Goal: Use online tool/utility: Utilize a website feature to perform a specific function

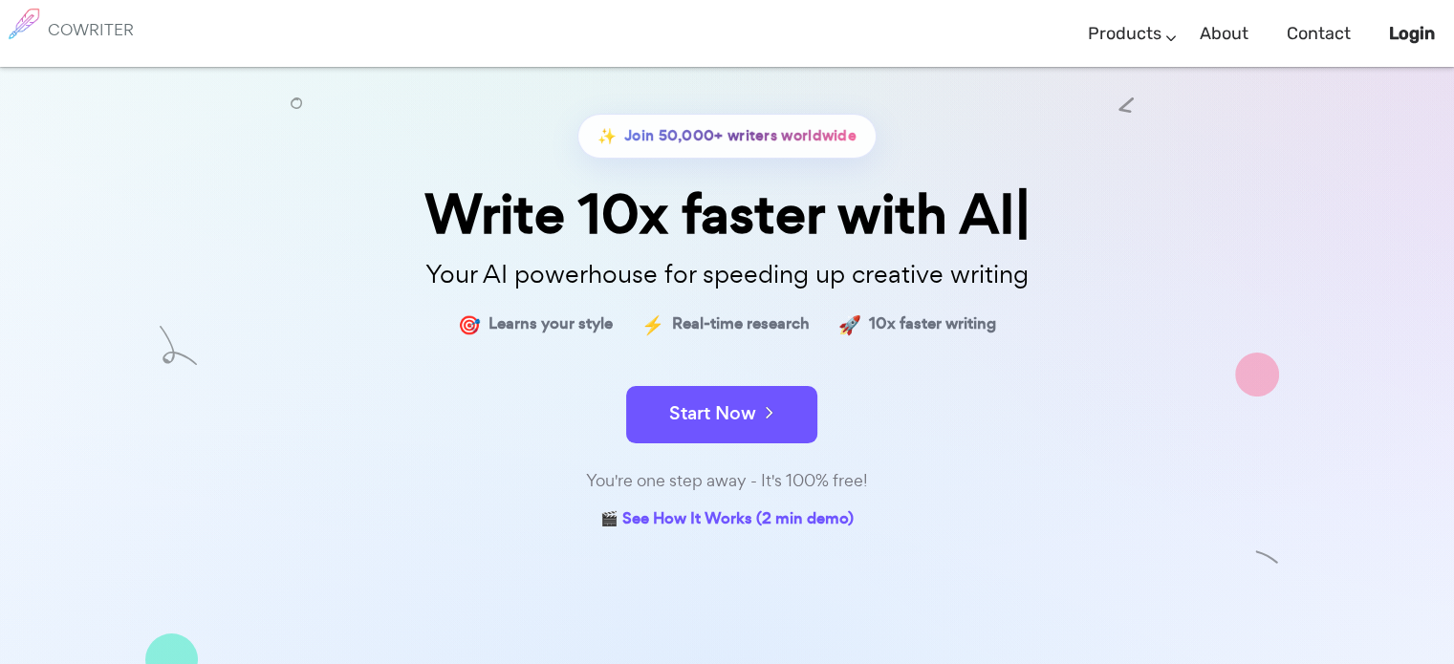
scroll to position [96, 0]
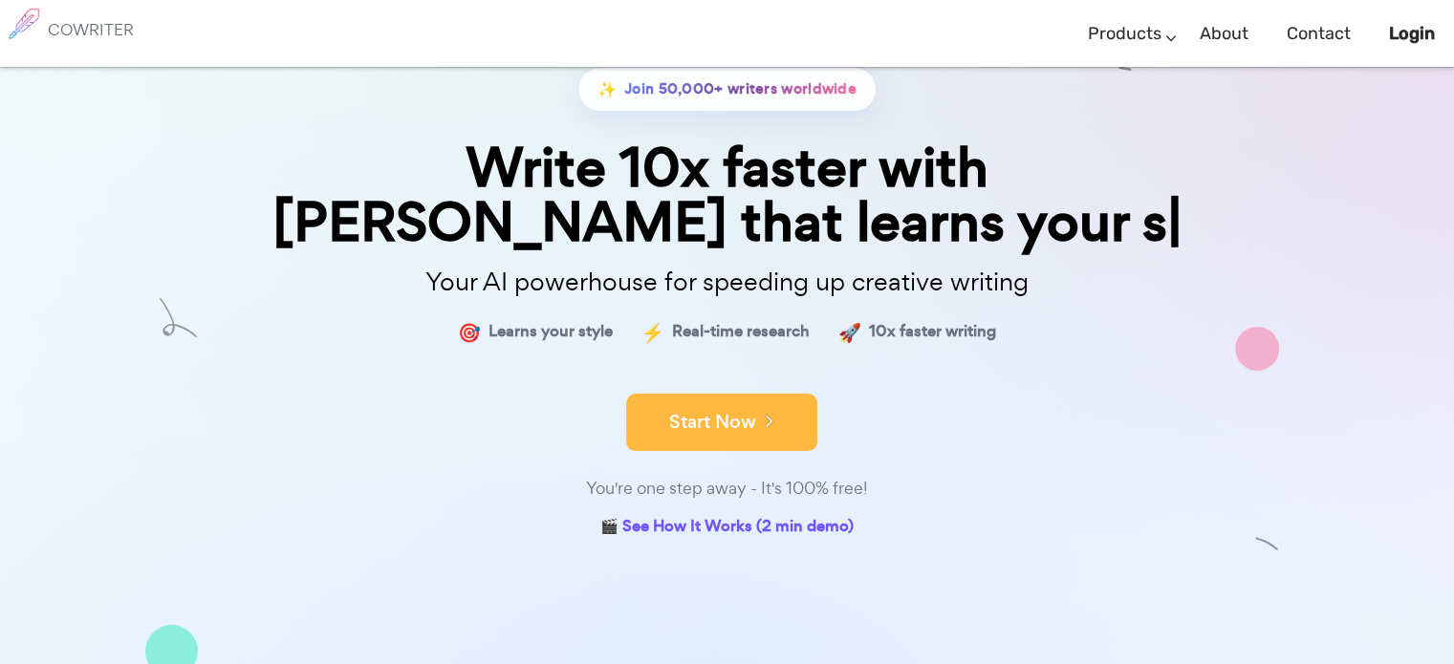
click at [752, 354] on div "✨ Join 50,000+ writers worldwide Write 10x faster with AI that learns your s Yo…" at bounding box center [728, 305] width 956 height 476
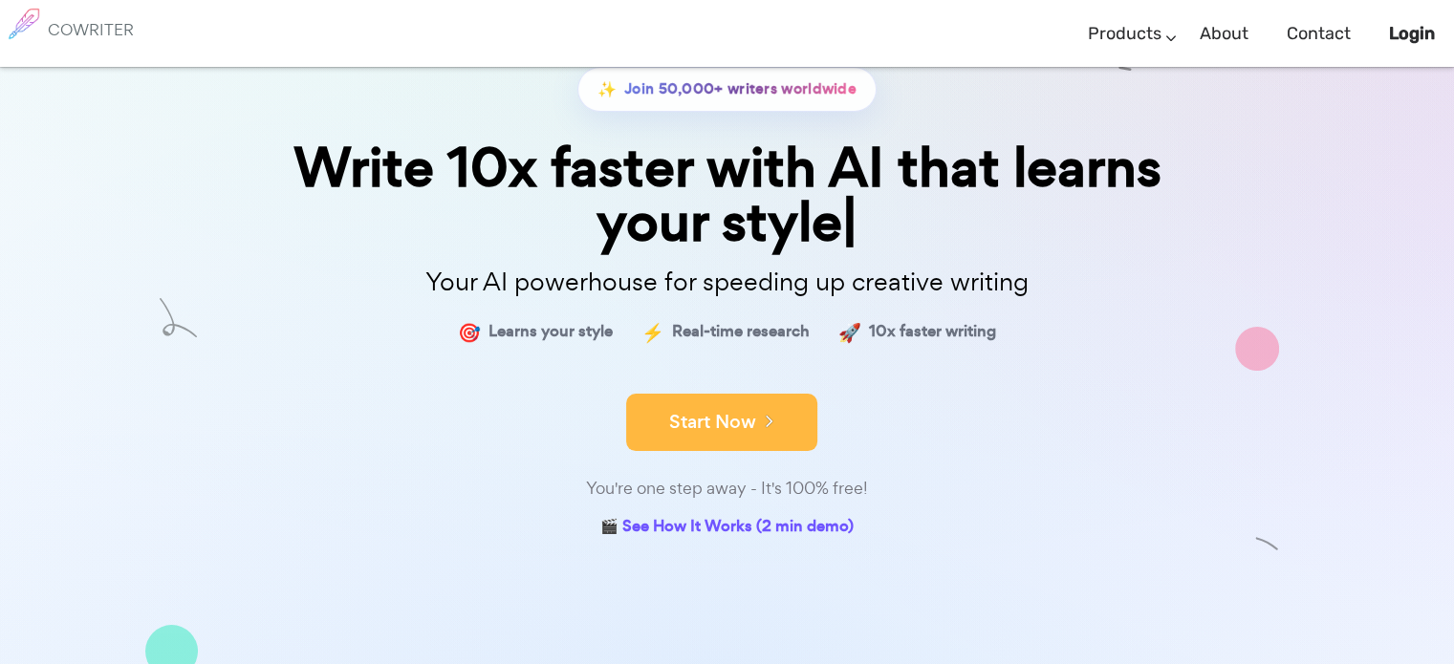
click at [719, 411] on button "Start Now" at bounding box center [721, 422] width 191 height 57
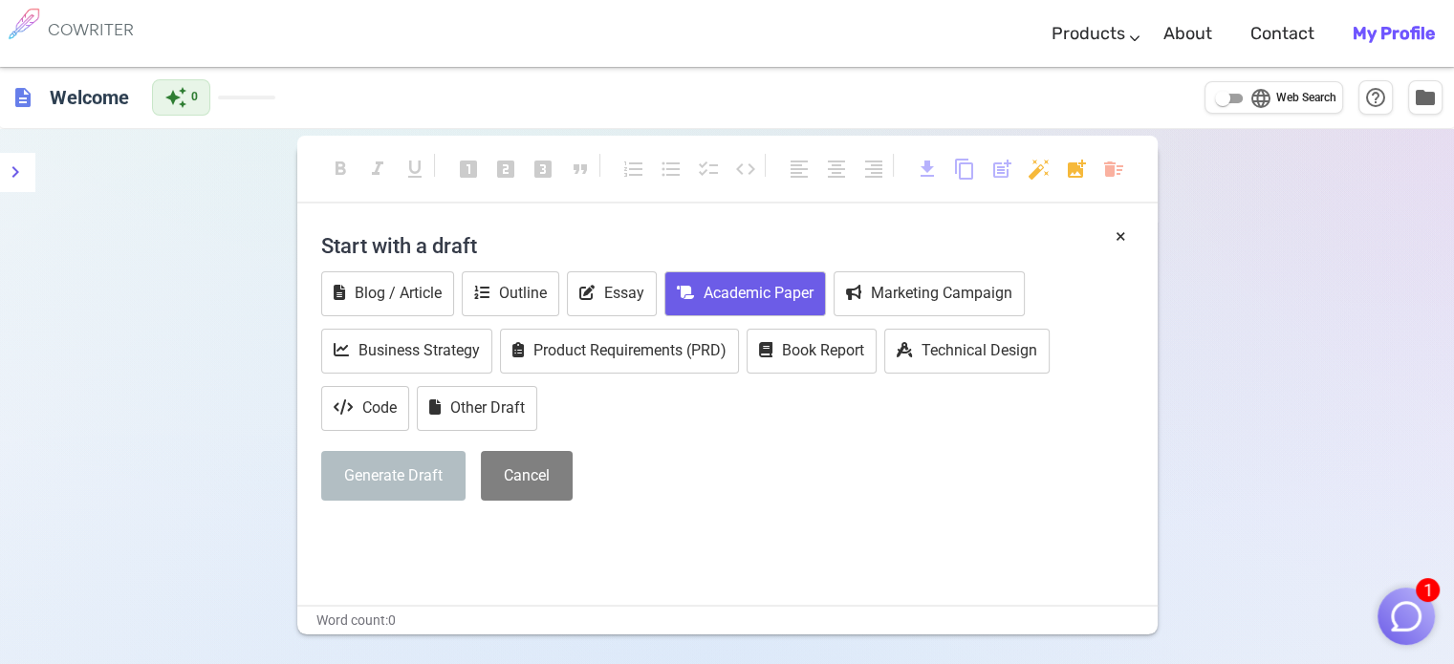
scroll to position [96, 0]
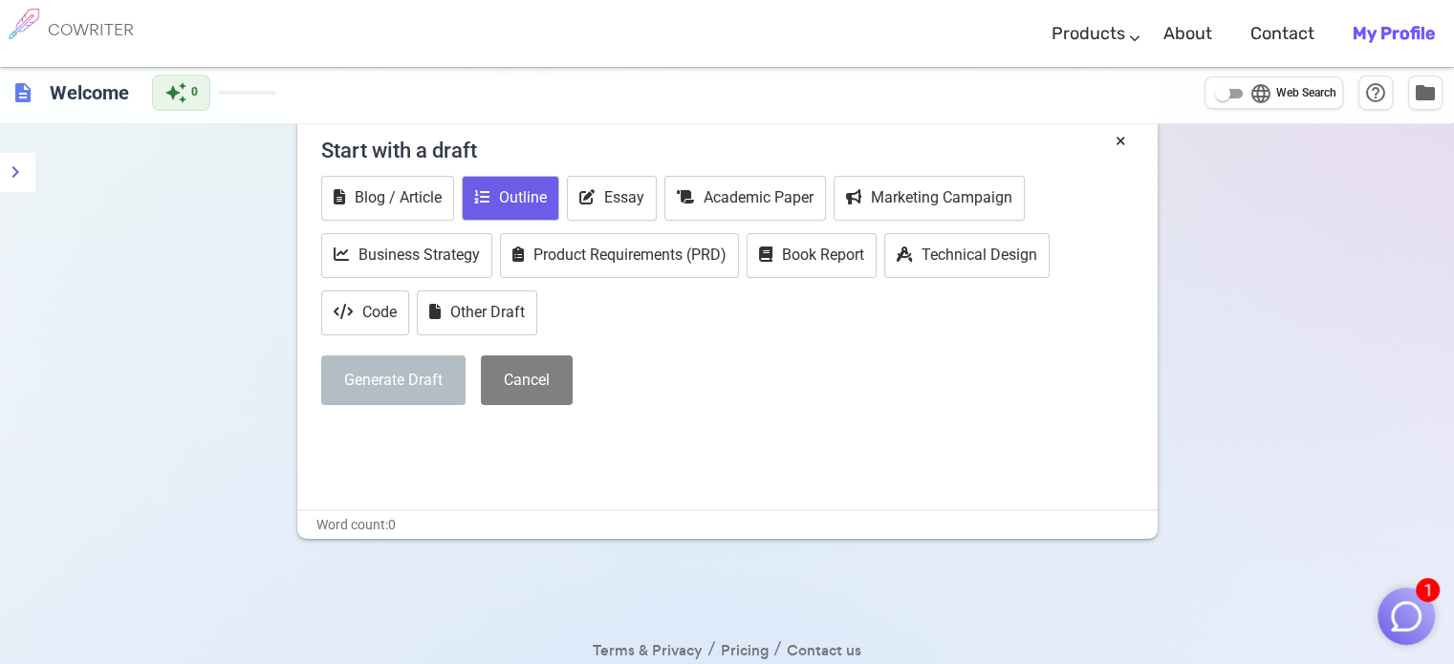
click at [520, 206] on button "Outline" at bounding box center [511, 198] width 98 height 45
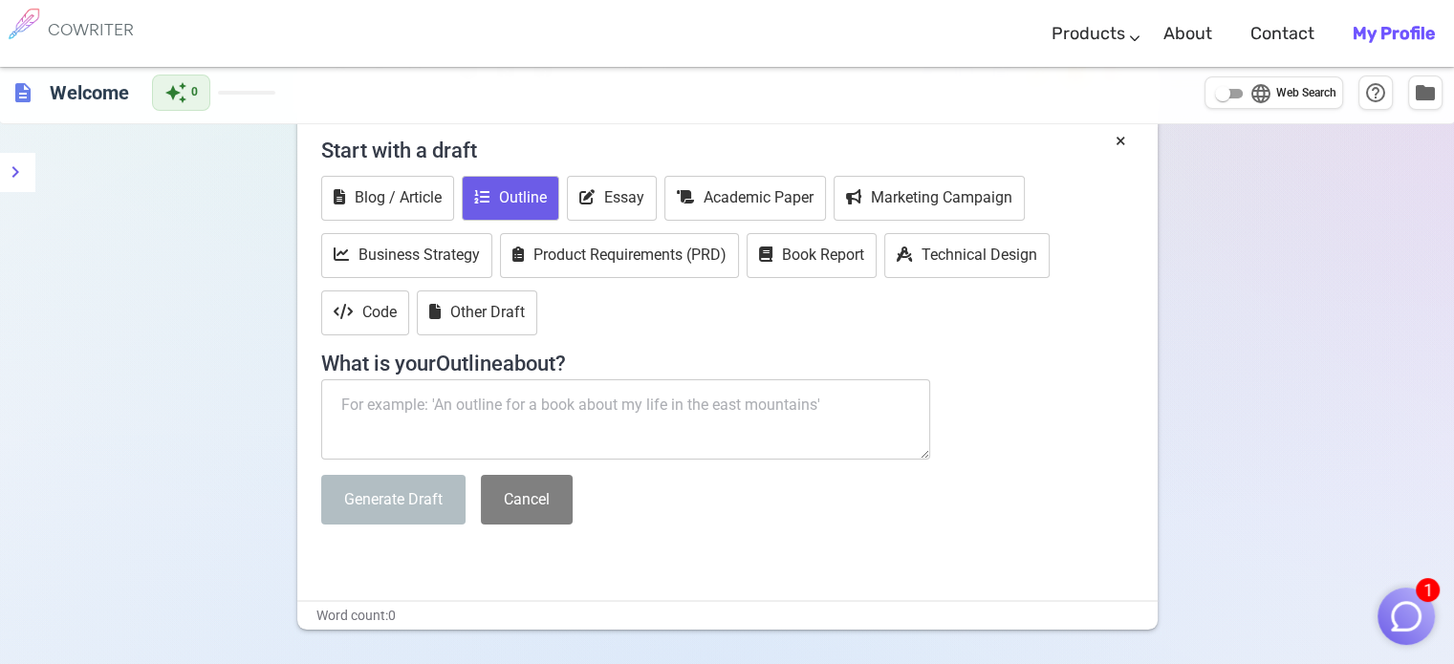
click at [482, 411] on textarea at bounding box center [626, 420] width 610 height 80
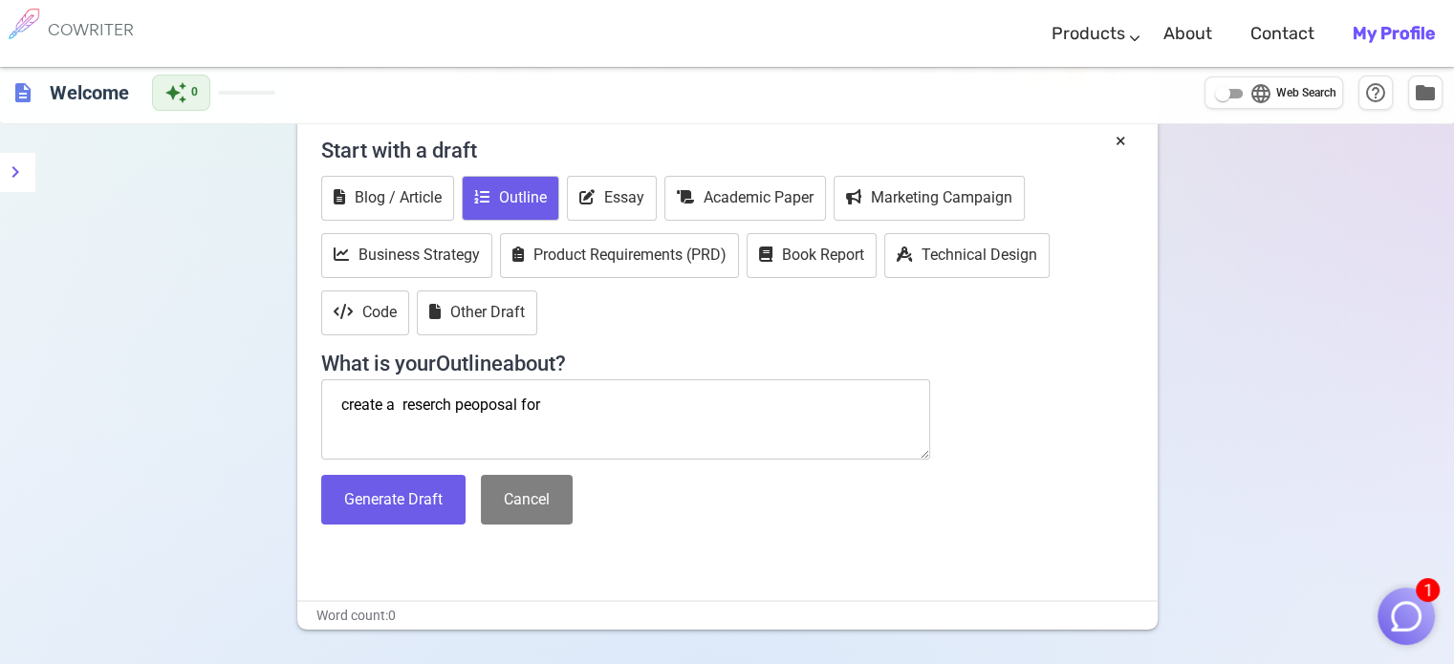
paste textarea "Title - "Spatio-temporal mapping of groundwater recharge potential zone and lan…"
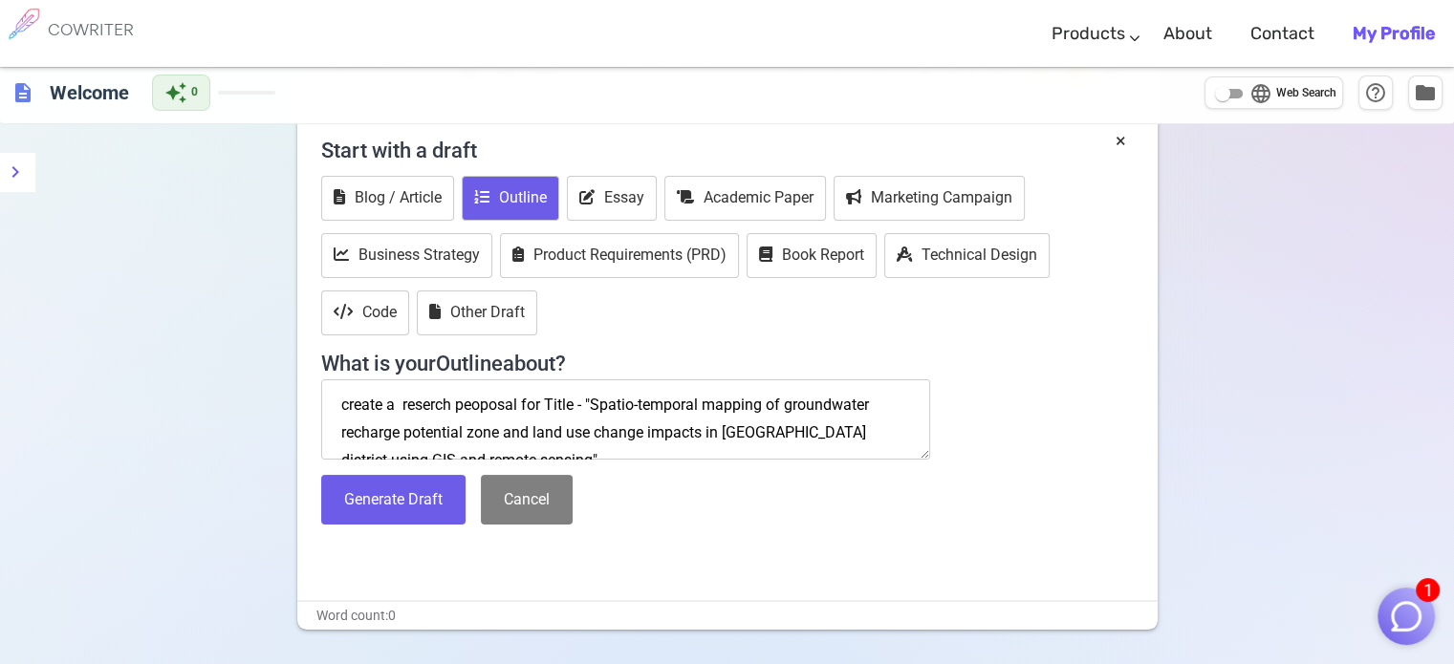
scroll to position [11, 0]
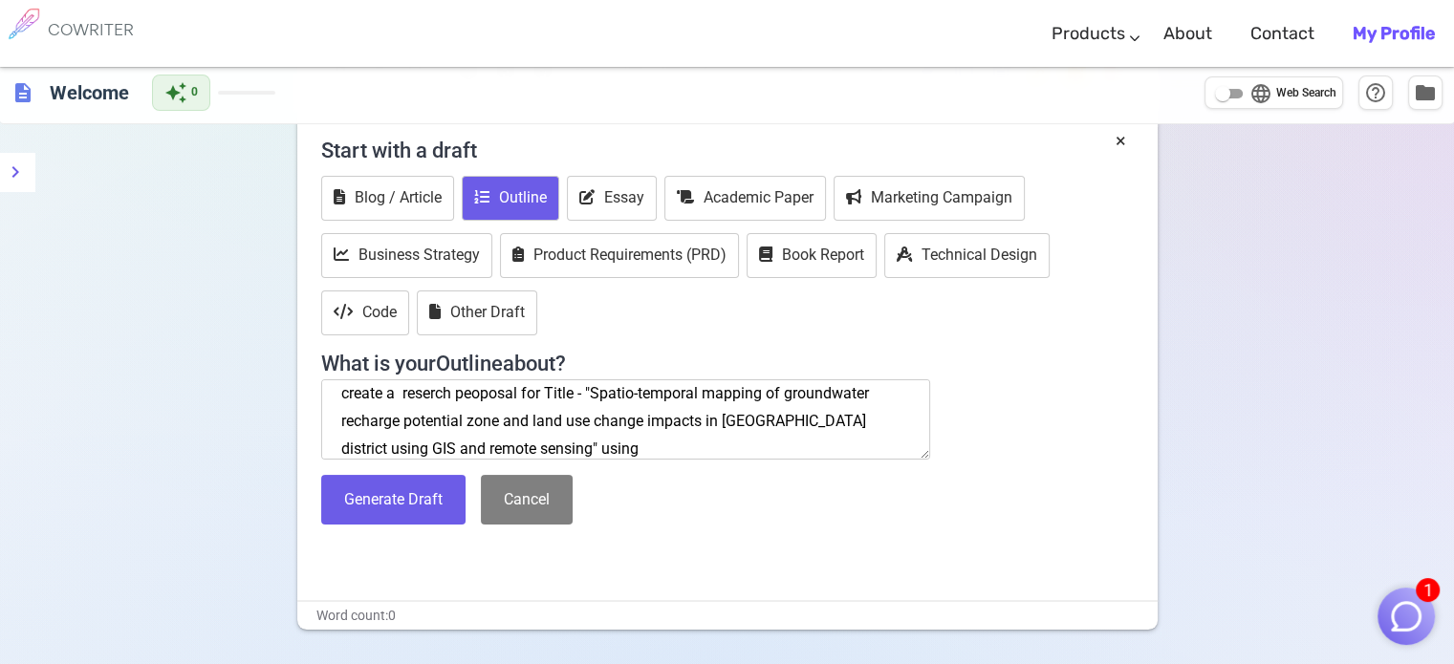
paste textarea "Loremipsumd Sita conse adipis e seddoeiusmod tem incidid utlabore etdolore magn…"
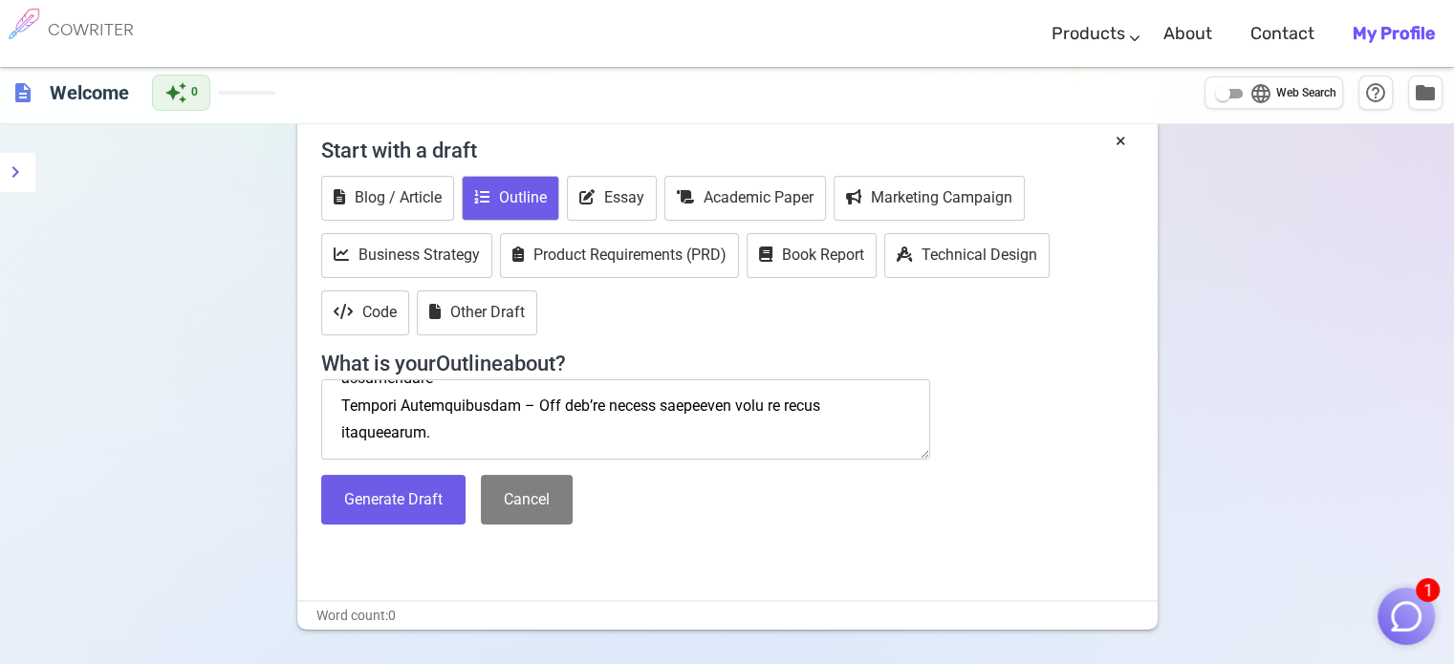
scroll to position [2367, 0]
paste textarea "Groundwater potential zone identification using an analytic hierarchy process i…"
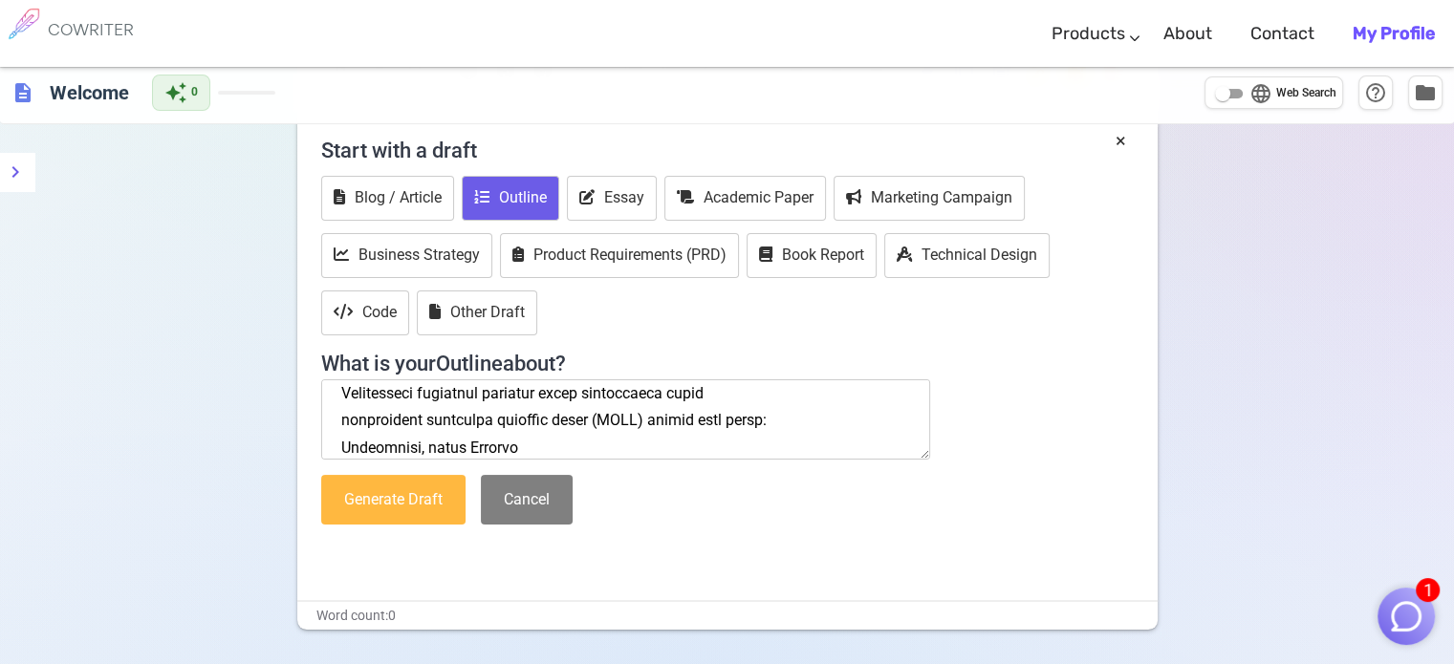
type textarea "create a reserch peoposal for Title - "Spatio-temporal mapping of groundwater r…"
click at [391, 496] on button "Generate Draft" at bounding box center [393, 500] width 144 height 51
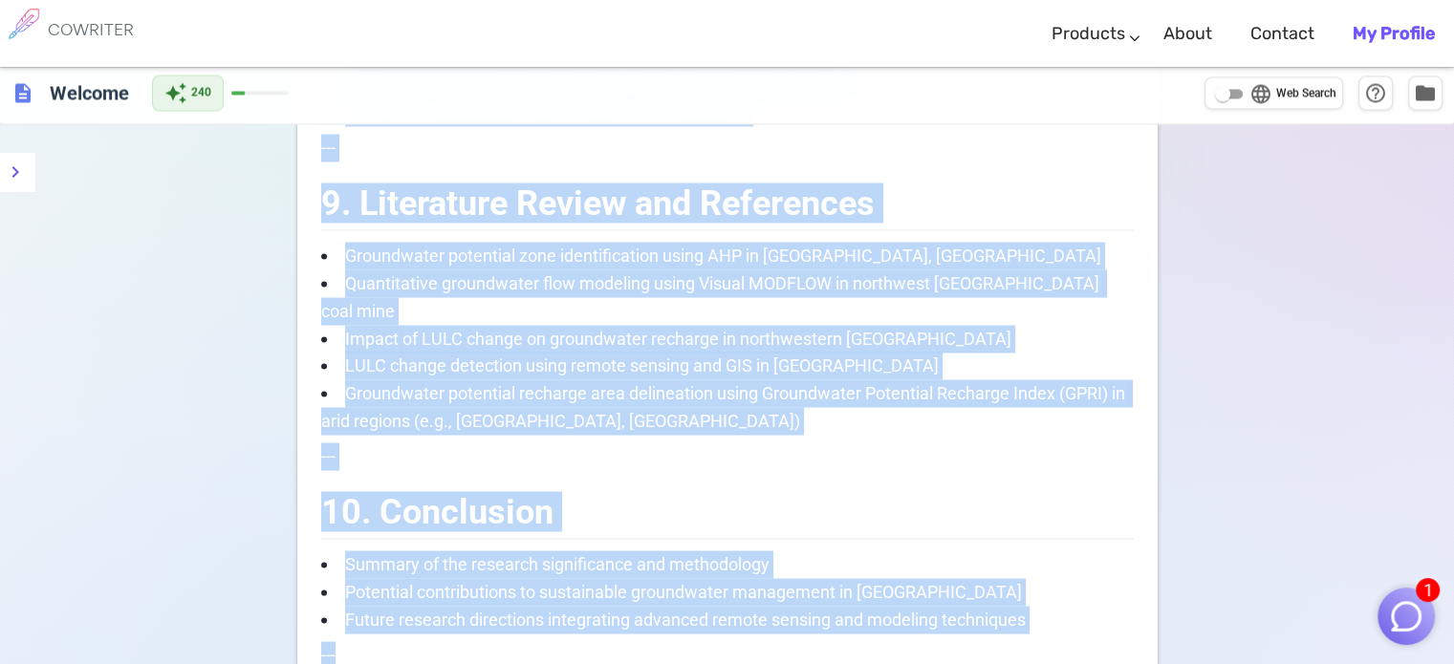
scroll to position [3718, 0]
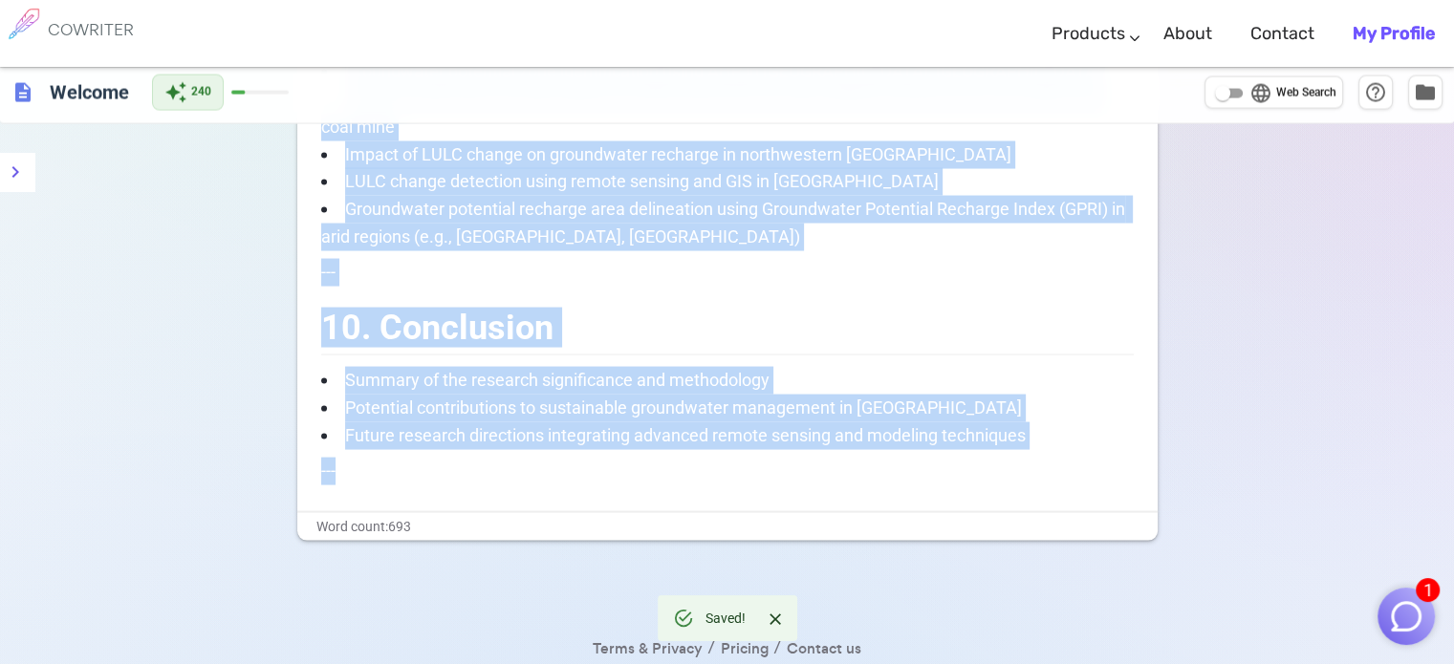
drag, startPoint x: 581, startPoint y: 258, endPoint x: 788, endPoint y: 556, distance: 362.8
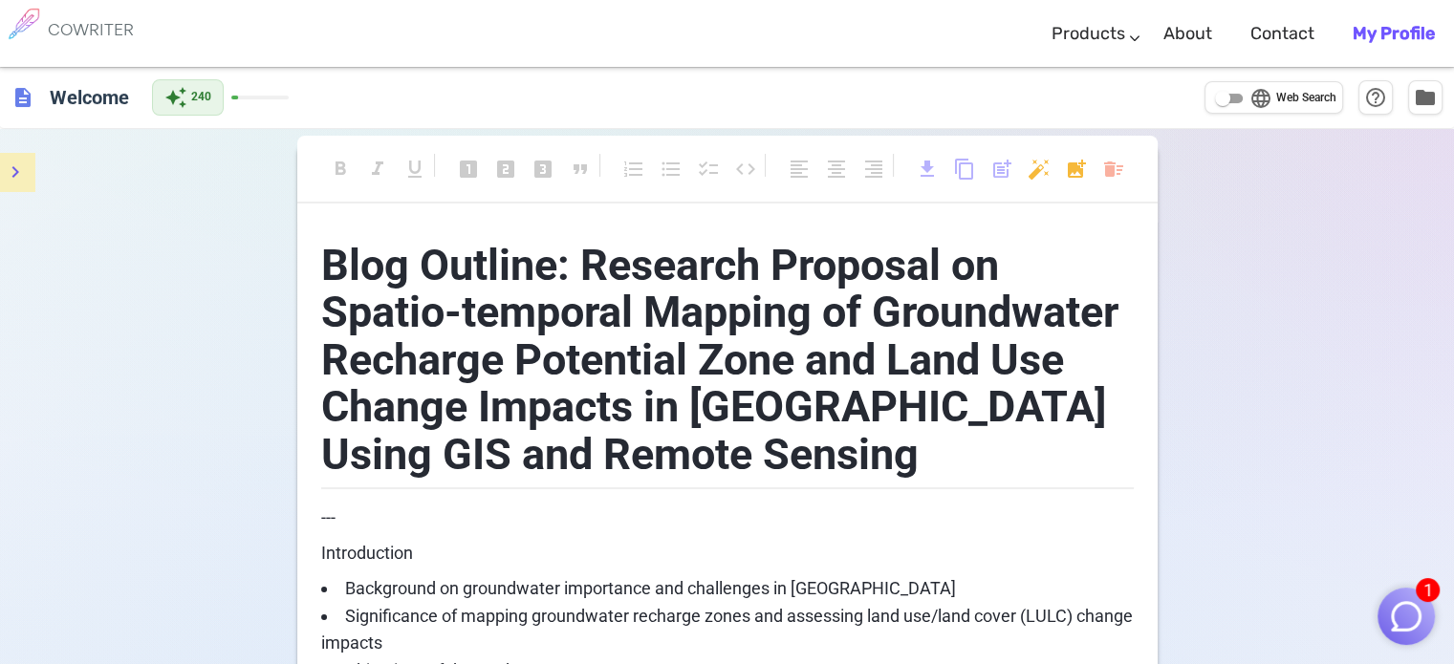
click at [14, 171] on icon "menu" at bounding box center [15, 172] width 23 height 23
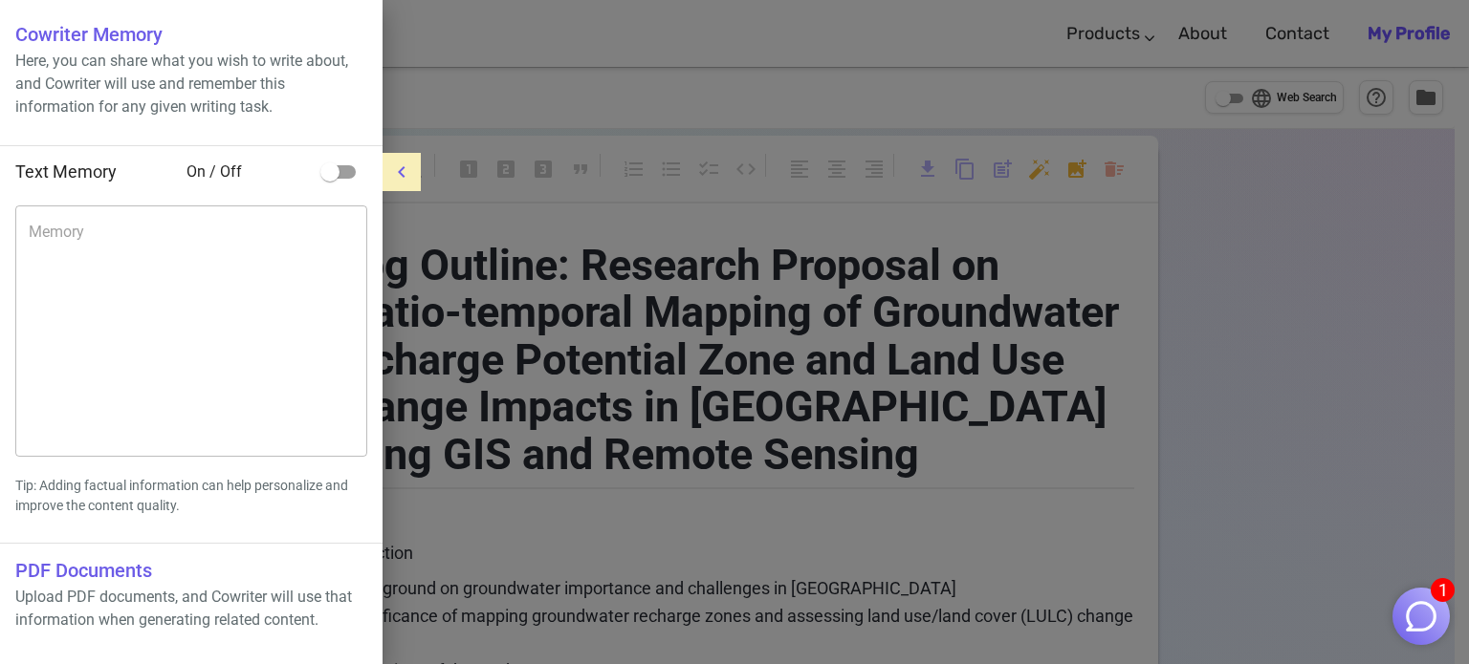
click at [398, 171] on icon "menu" at bounding box center [401, 171] width 7 height 11
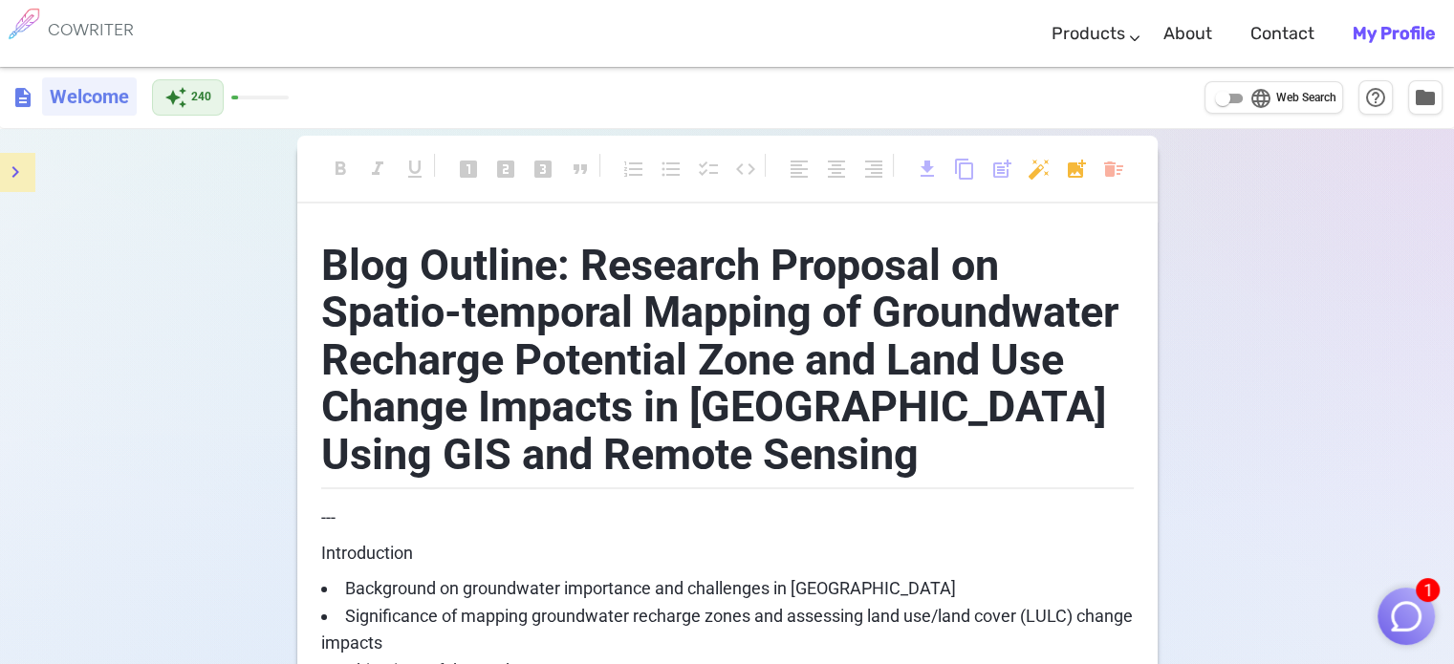
click at [67, 103] on h6 "Welcome" at bounding box center [89, 96] width 95 height 38
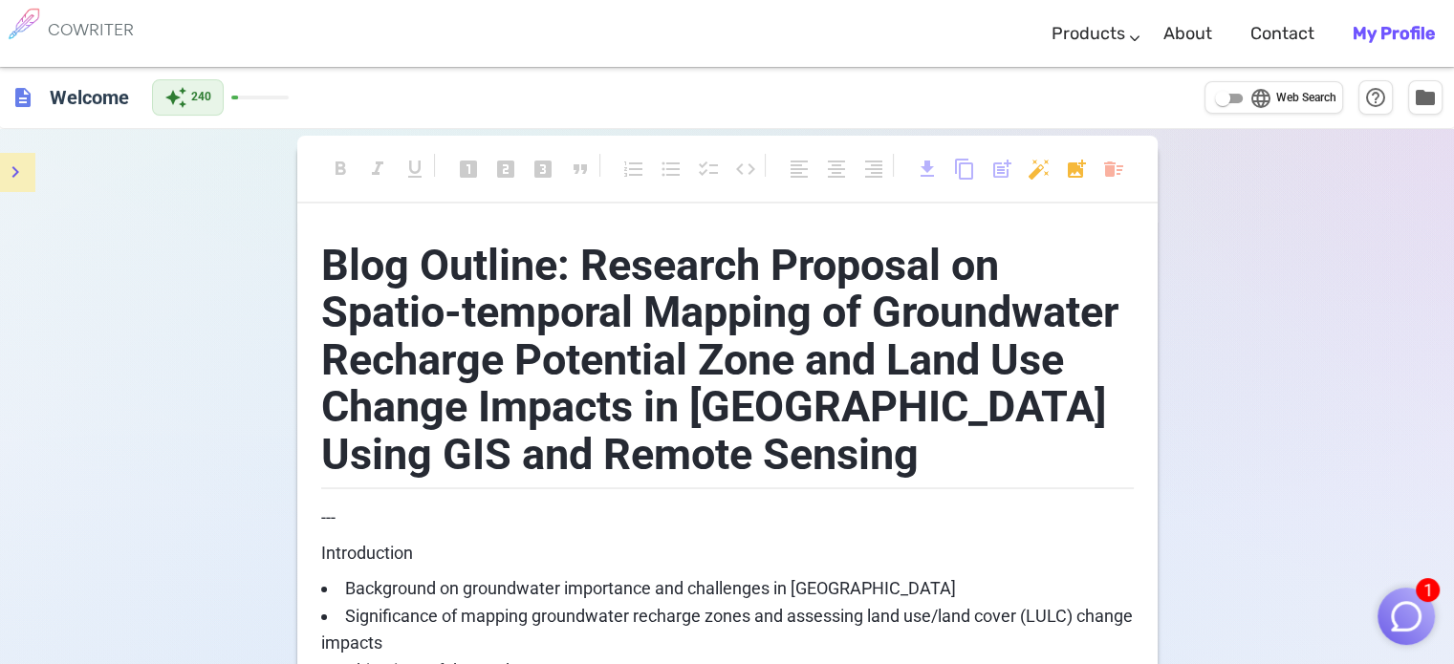
click at [1219, 102] on input "language Web Search" at bounding box center [1222, 98] width 69 height 23
checkbox input "true"
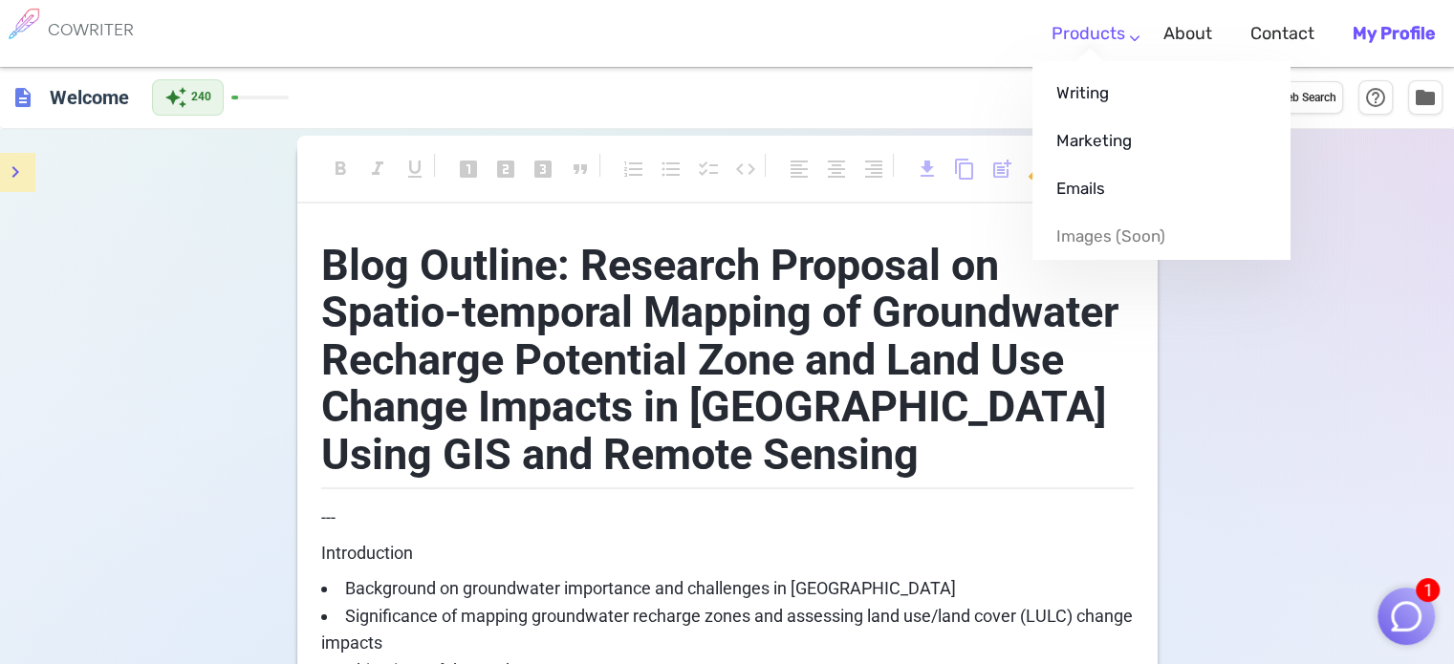
click at [1105, 61] on ul "Writing Marketing Emails Images (soon)" at bounding box center [1162, 160] width 258 height 199
click at [1104, 105] on link "Writing" at bounding box center [1162, 93] width 258 height 48
click at [1086, 91] on link "Writing" at bounding box center [1162, 93] width 258 height 48
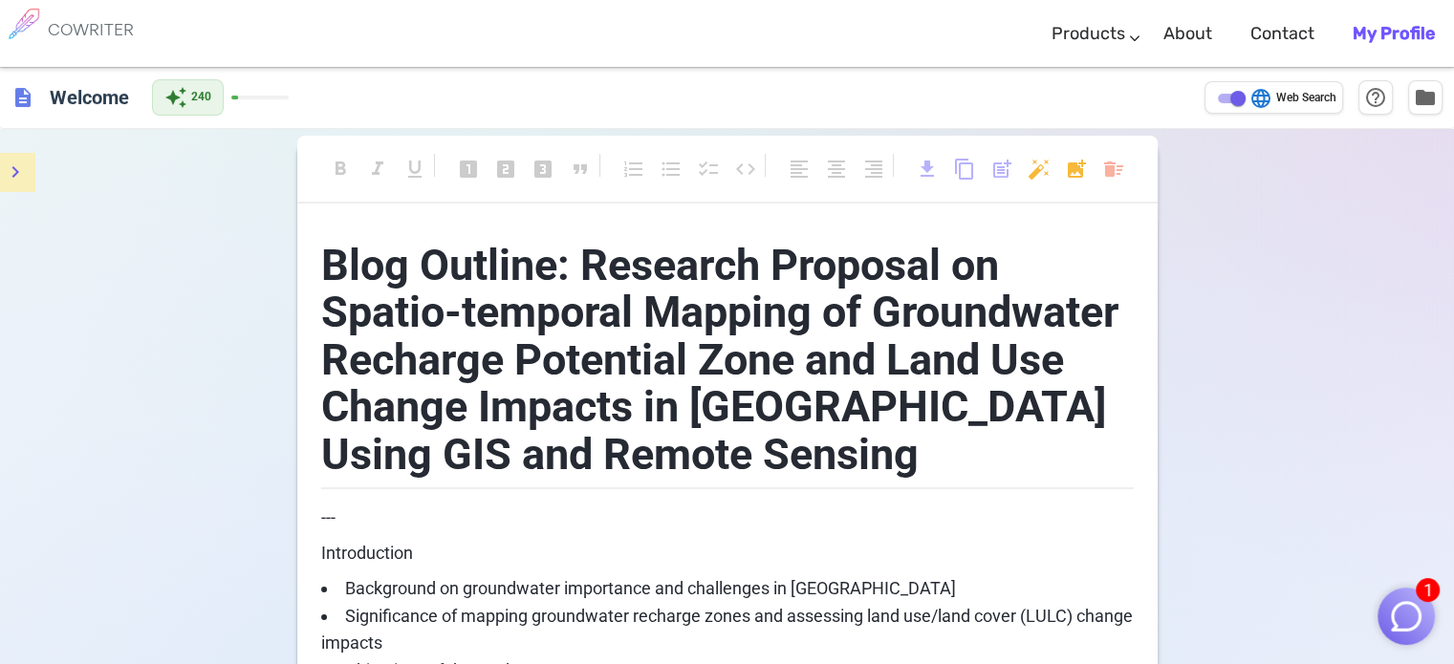
click at [1382, 27] on b "My Profile" at bounding box center [1394, 33] width 82 height 21
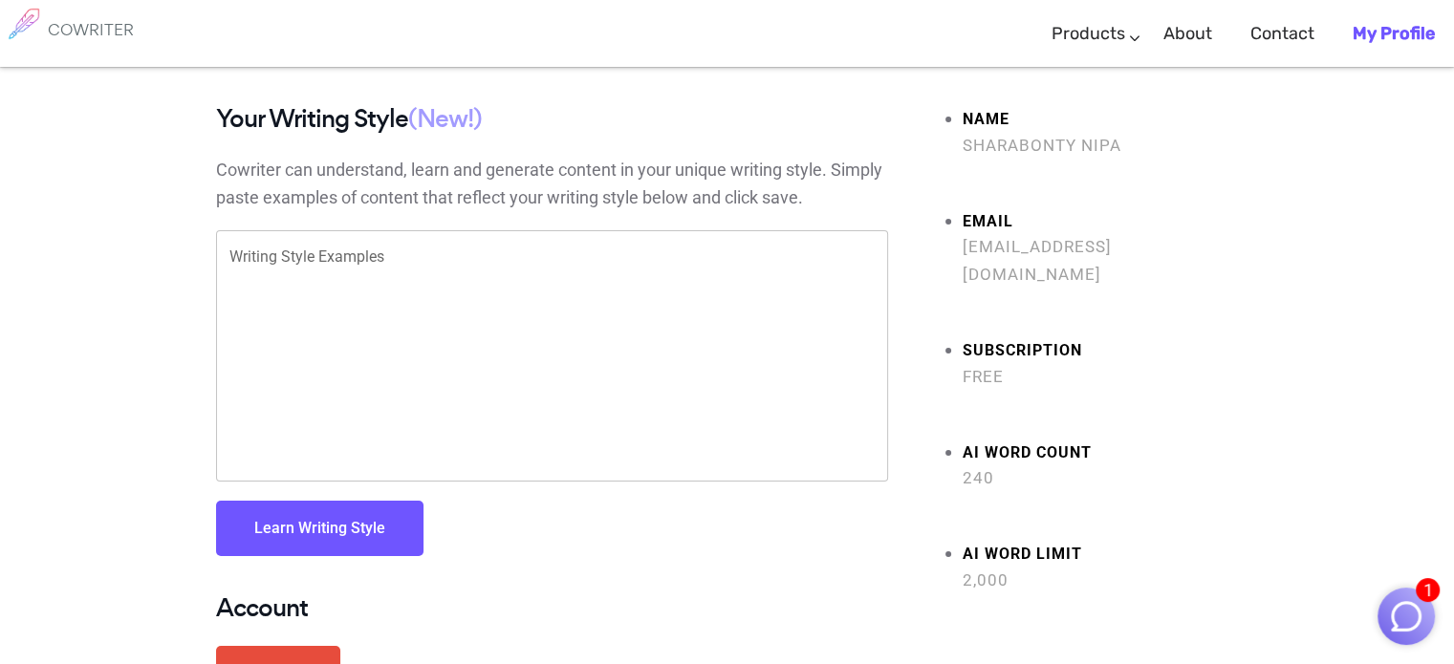
click at [58, 29] on h6 "COWRITER" at bounding box center [91, 29] width 86 height 17
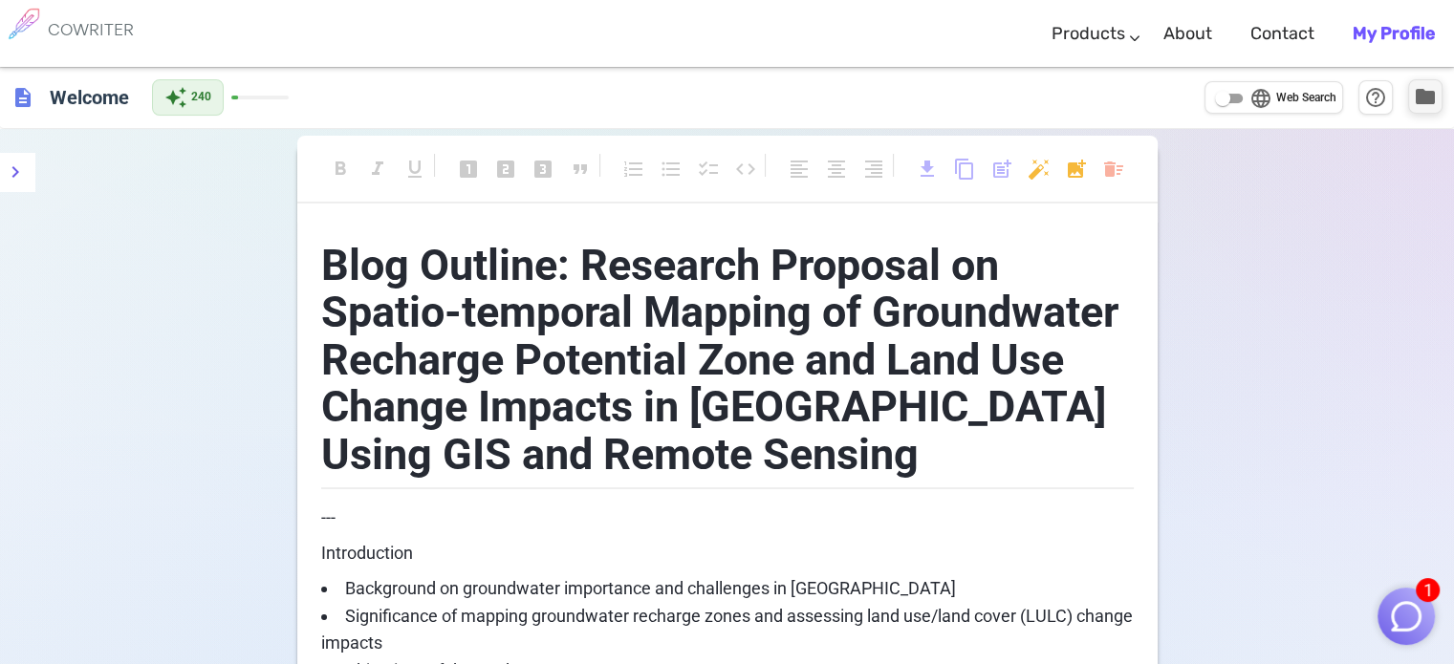
click at [1422, 102] on span "folder" at bounding box center [1425, 96] width 23 height 23
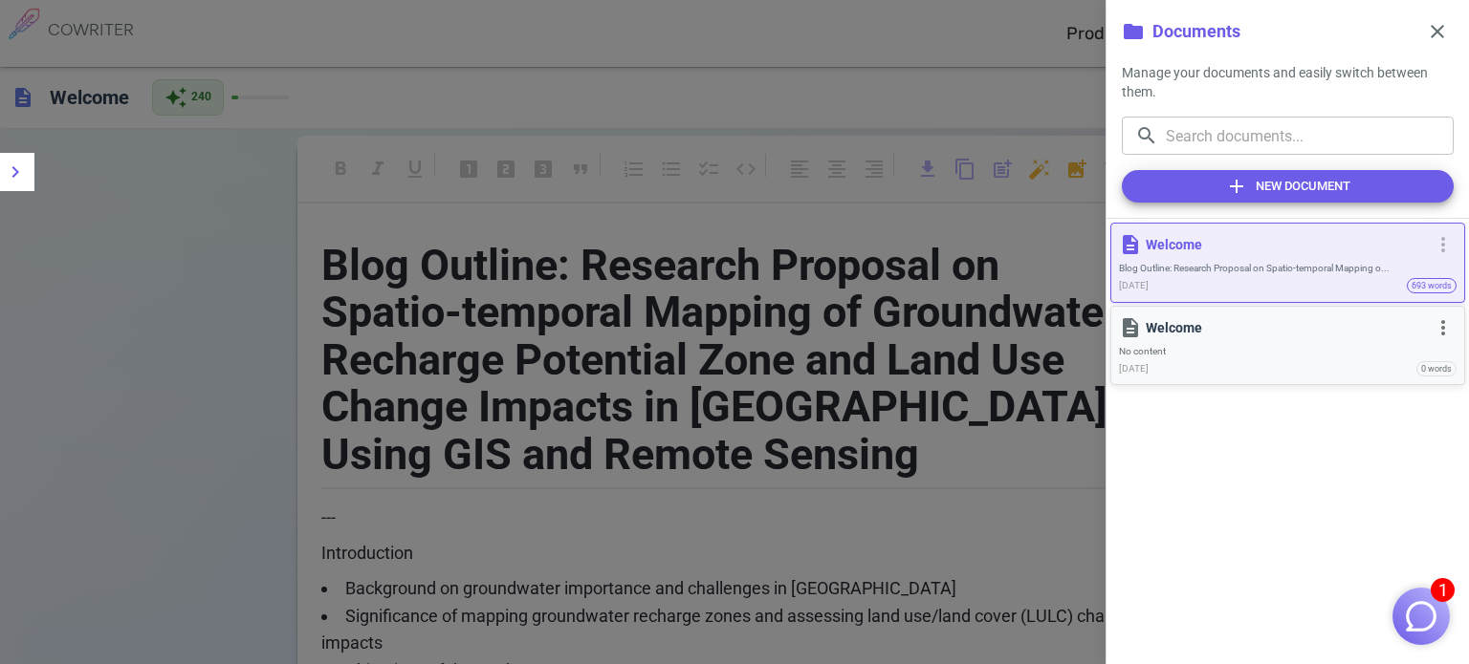
click at [1156, 351] on span "No content" at bounding box center [1288, 351] width 338 height 12
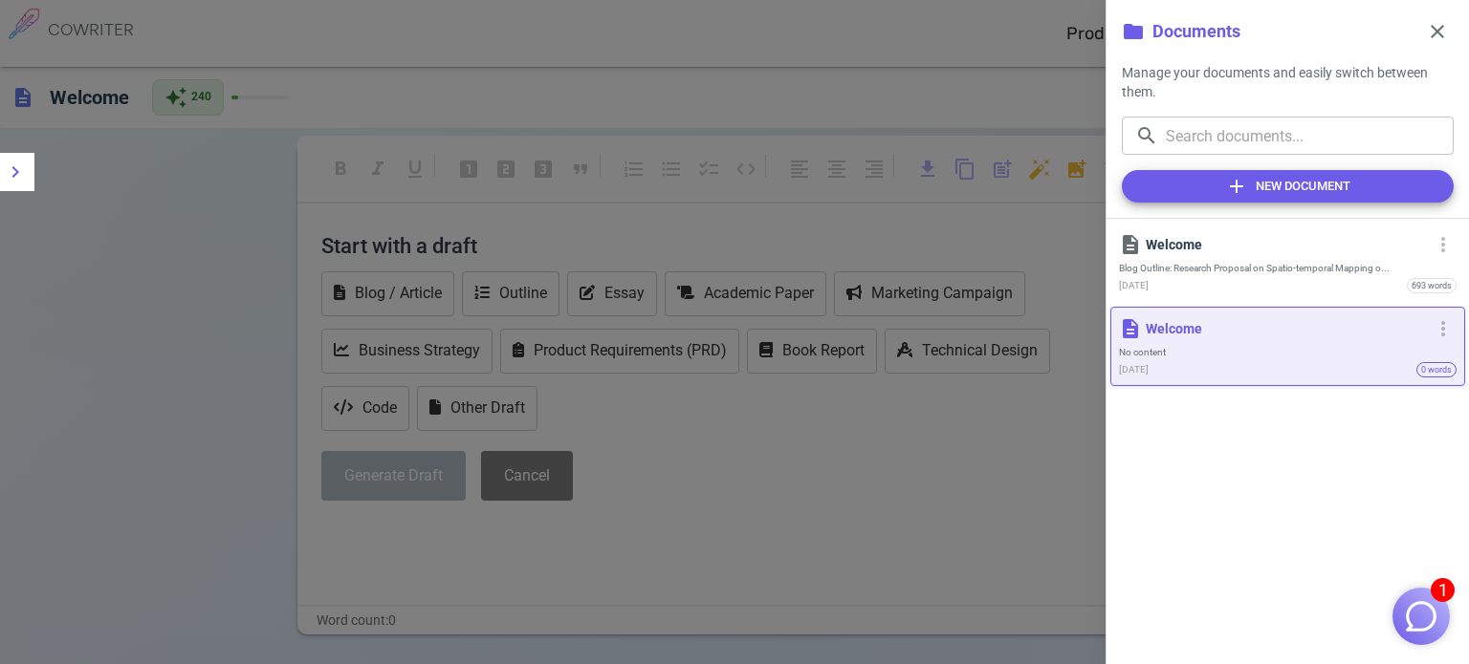
click at [821, 103] on div at bounding box center [734, 332] width 1469 height 664
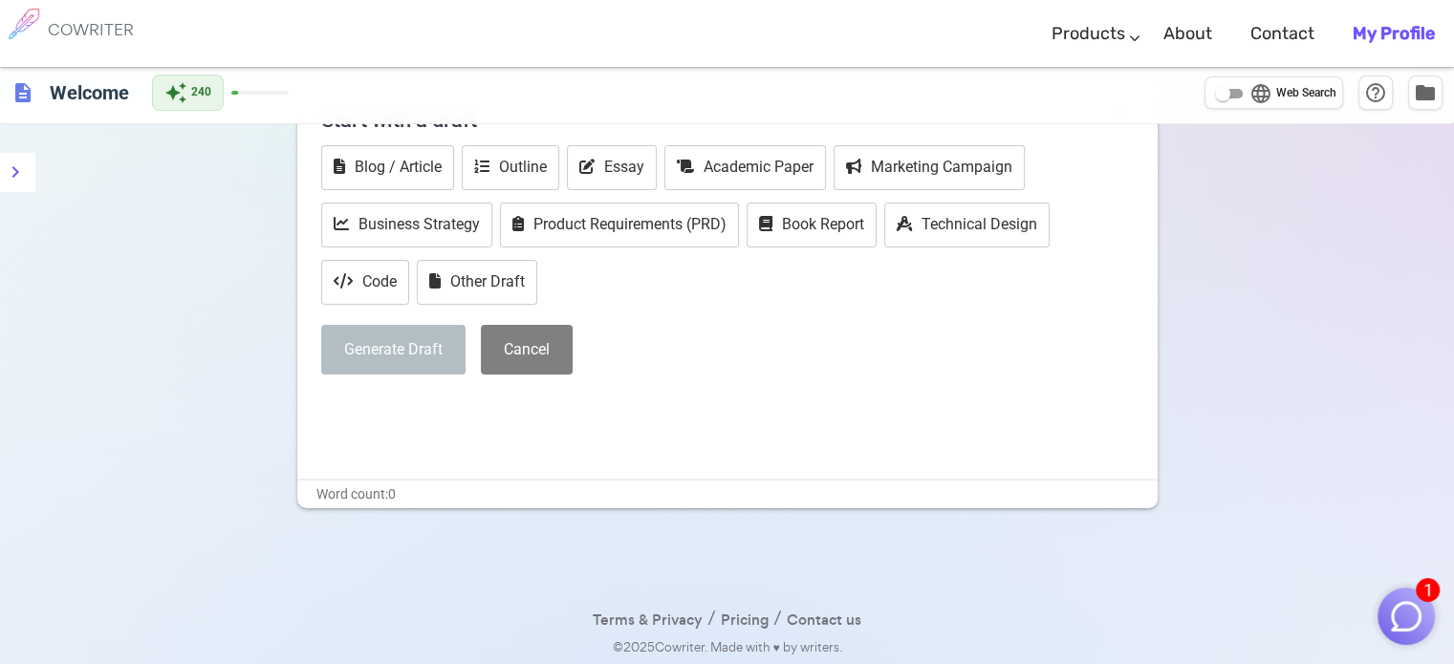
scroll to position [129, 0]
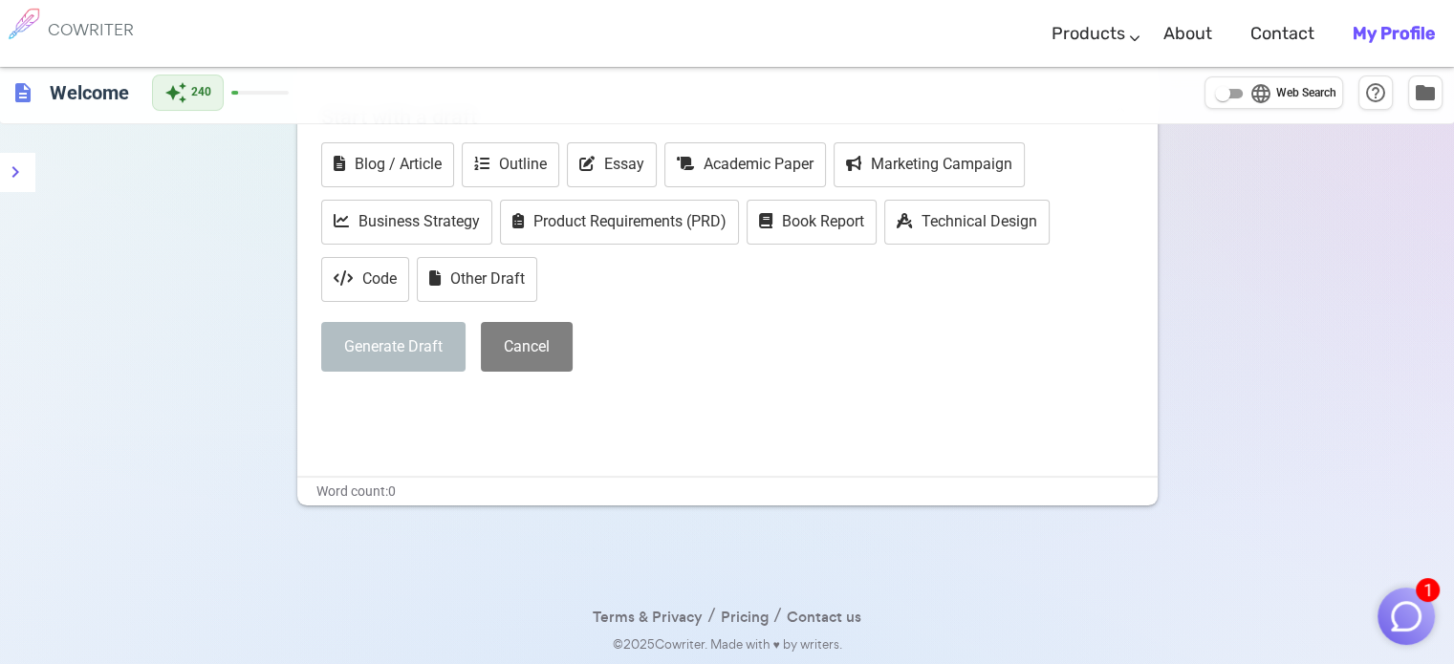
click at [639, 352] on div "Generate Draft Cancel" at bounding box center [727, 347] width 813 height 51
click at [426, 169] on button "Blog / Article" at bounding box center [387, 164] width 133 height 45
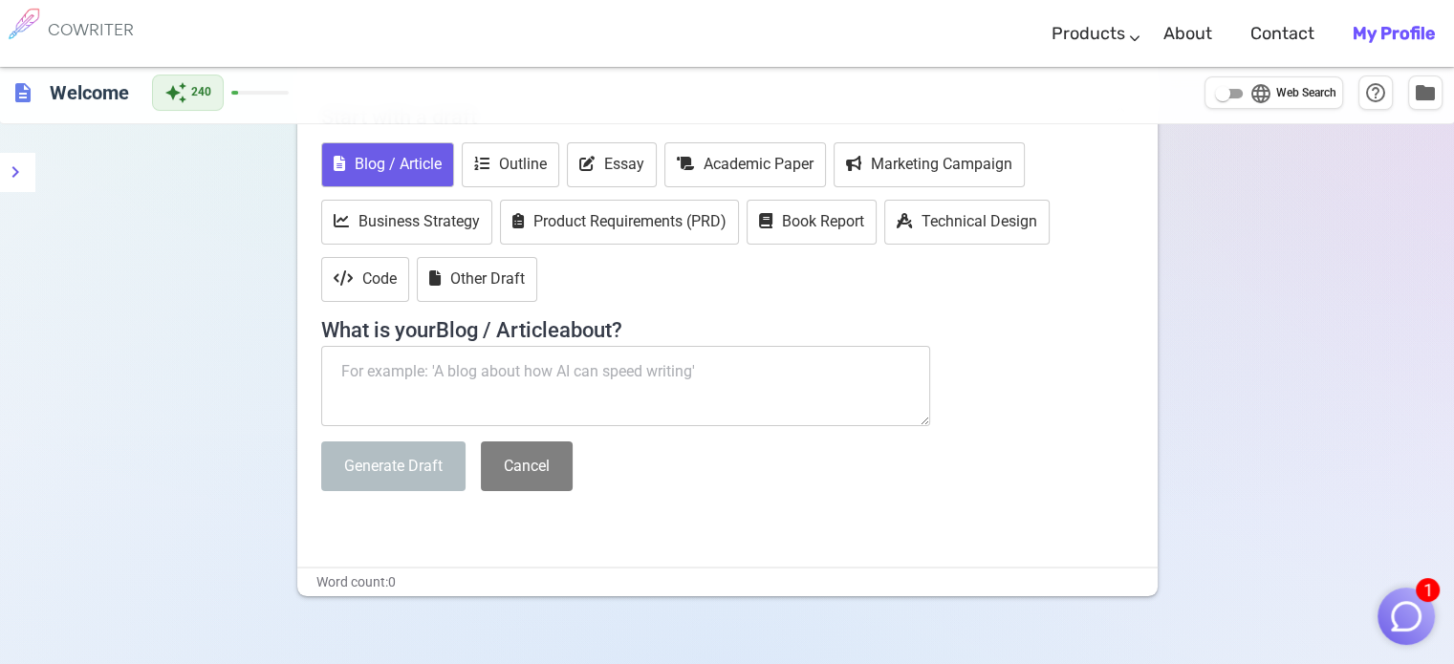
click at [454, 364] on textarea at bounding box center [626, 386] width 610 height 80
paste textarea "Groundwater potential zone identification using an analytic hierarchy process i…"
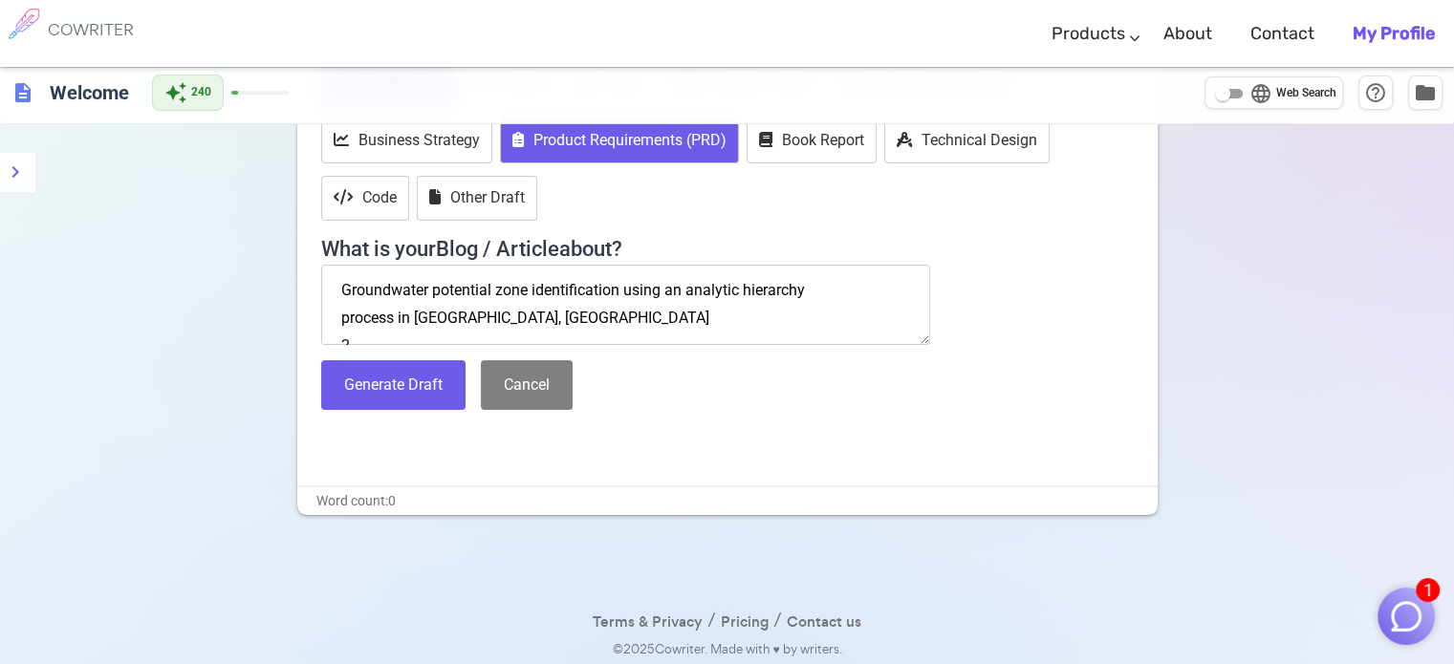
scroll to position [212, 0]
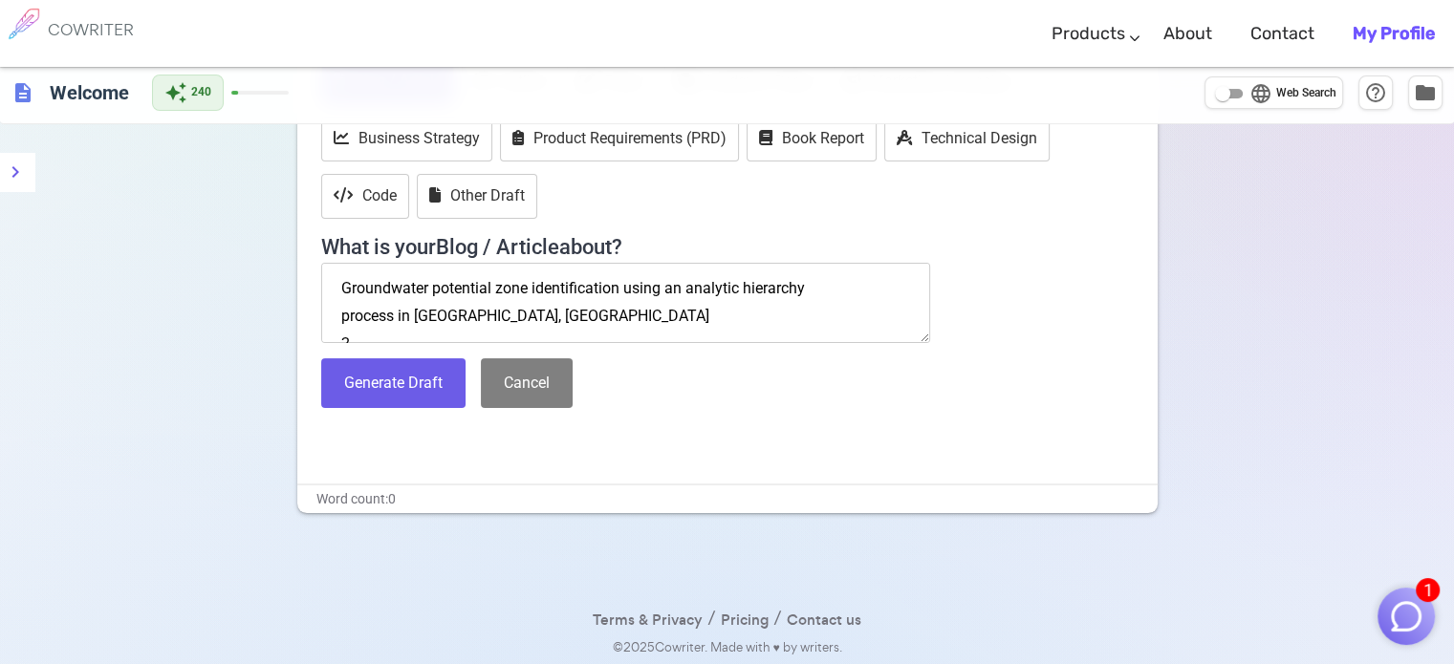
type textarea "Groundwater potential zone identification using an analytic hierarchy process i…"
